Goal: Transaction & Acquisition: Purchase product/service

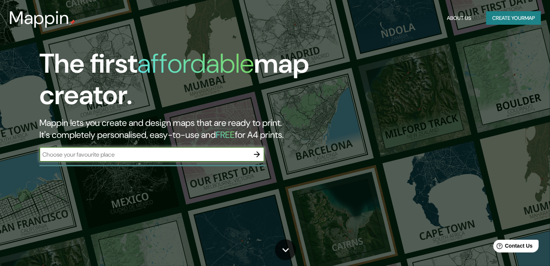
click at [263, 156] on button "button" at bounding box center [256, 154] width 15 height 15
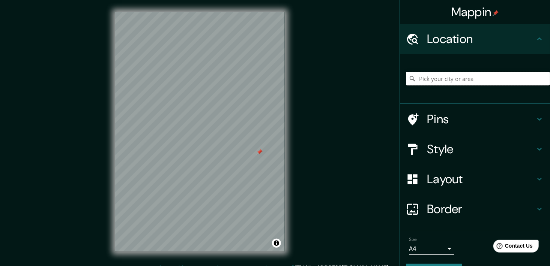
click at [455, 81] on input "Pick your city or area" at bounding box center [478, 79] width 144 height 14
type input "[GEOGRAPHIC_DATA], [GEOGRAPHIC_DATA], [GEOGRAPHIC_DATA]"
click at [472, 122] on h4 "Pins" at bounding box center [481, 119] width 108 height 15
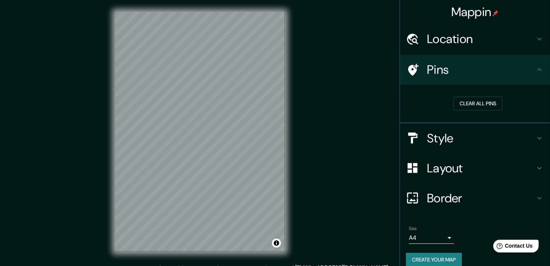
click at [510, 133] on h4 "Style" at bounding box center [481, 138] width 108 height 15
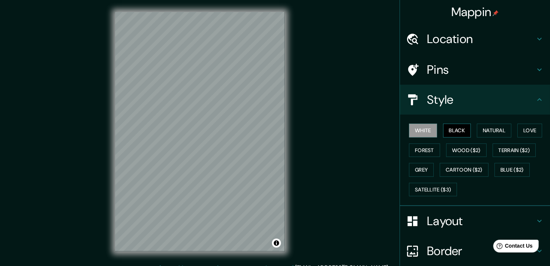
click at [453, 133] on button "Black" at bounding box center [457, 131] width 28 height 14
click at [524, 131] on button "Love" at bounding box center [529, 131] width 25 height 14
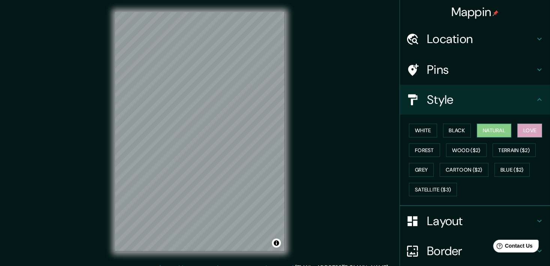
click at [500, 129] on button "Natural" at bounding box center [494, 131] width 35 height 14
click at [430, 144] on button "Forest" at bounding box center [424, 151] width 31 height 14
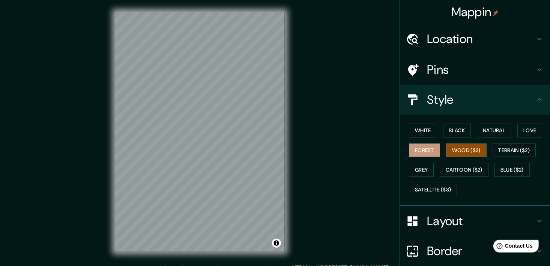
click at [453, 149] on button "Wood ($2)" at bounding box center [466, 151] width 41 height 14
click at [518, 151] on button "Terrain ($2)" at bounding box center [514, 151] width 44 height 14
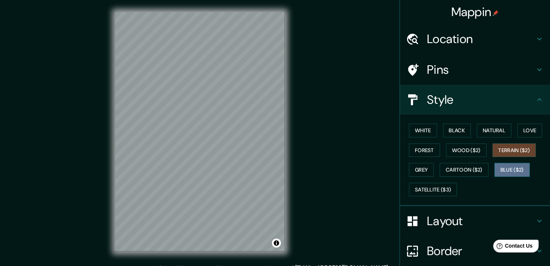
click at [509, 168] on button "Blue ($2)" at bounding box center [511, 170] width 35 height 14
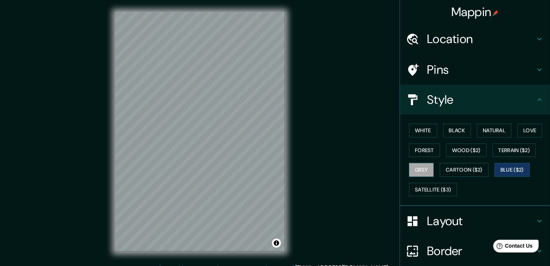
click at [420, 169] on button "Grey" at bounding box center [421, 170] width 25 height 14
click at [462, 167] on button "Cartoon ($2)" at bounding box center [464, 170] width 49 height 14
click at [417, 171] on button "Grey" at bounding box center [421, 170] width 25 height 14
click at [305, 151] on div "Mappin Location [GEOGRAPHIC_DATA], [GEOGRAPHIC_DATA], [GEOGRAPHIC_DATA] [GEOGRA…" at bounding box center [275, 138] width 550 height 276
click at [330, 163] on div "Mappin Location [GEOGRAPHIC_DATA], [GEOGRAPHIC_DATA], [GEOGRAPHIC_DATA] [GEOGRA…" at bounding box center [275, 138] width 550 height 276
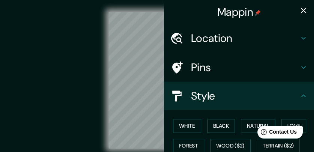
drag, startPoint x: 504, startPoint y: 1, endPoint x: 52, endPoint y: 51, distance: 454.8
click at [52, 51] on div "© Mapbox © OpenStreetMap Improve this map" at bounding box center [157, 80] width 283 height 137
drag, startPoint x: 300, startPoint y: 9, endPoint x: 299, endPoint y: 13, distance: 3.9
click at [300, 9] on icon "button" at bounding box center [303, 10] width 9 height 9
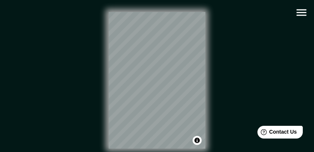
click at [248, 93] on div "© Mapbox © OpenStreetMap Improve this map" at bounding box center [157, 80] width 283 height 137
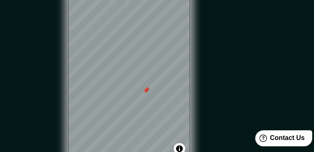
click at [251, 96] on div "© Mapbox © OpenStreetMap Improve this map" at bounding box center [157, 80] width 283 height 137
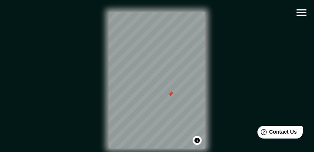
click at [305, 8] on icon "button" at bounding box center [301, 12] width 13 height 13
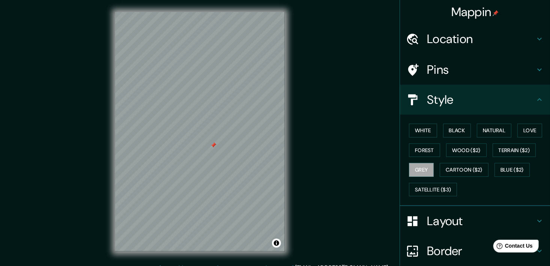
drag, startPoint x: 266, startPoint y: 2, endPoint x: 332, endPoint y: 118, distance: 133.7
click at [332, 118] on div "© Mapbox © OpenStreetMap Improve this map" at bounding box center [199, 132] width 495 height 240
click at [470, 68] on h4 "Pins" at bounding box center [481, 69] width 108 height 15
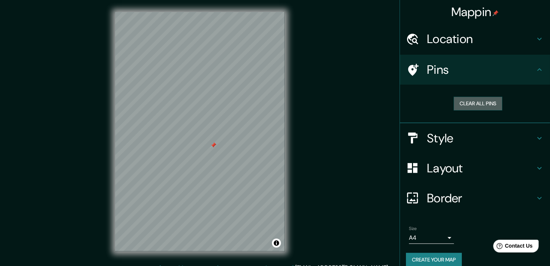
drag, startPoint x: 492, startPoint y: 98, endPoint x: 461, endPoint y: 121, distance: 38.4
click at [492, 98] on button "Clear all pins" at bounding box center [477, 104] width 49 height 14
click at [327, 112] on div "© Mapbox © OpenStreetMap Improve this map" at bounding box center [199, 132] width 495 height 240
click at [326, 118] on div "© Mapbox © OpenStreetMap Improve this map" at bounding box center [199, 132] width 495 height 240
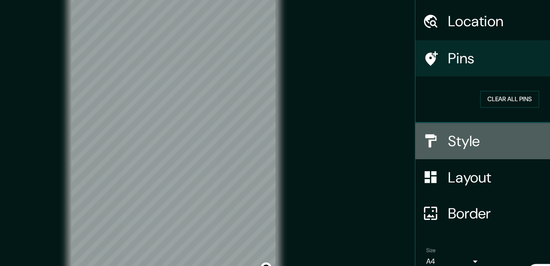
click at [449, 139] on h4 "Style" at bounding box center [481, 138] width 108 height 15
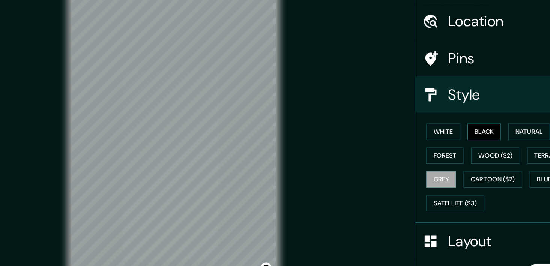
click at [457, 130] on button "Black" at bounding box center [457, 131] width 28 height 14
click at [477, 128] on button "Natural" at bounding box center [494, 131] width 35 height 14
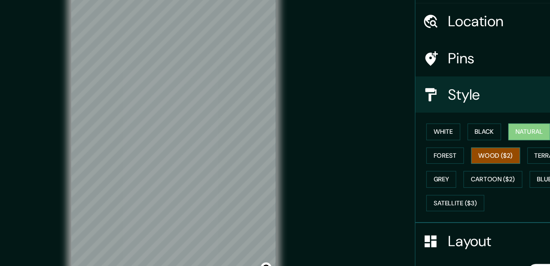
click at [453, 149] on button "Wood ($2)" at bounding box center [466, 151] width 41 height 14
click at [424, 131] on button "White" at bounding box center [423, 131] width 28 height 14
